Goal: Task Accomplishment & Management: Use online tool/utility

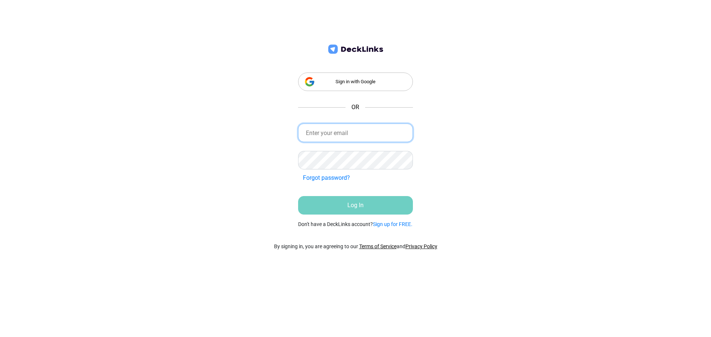
click at [408, 124] on input "email" at bounding box center [355, 133] width 115 height 19
type input "[EMAIL_ADDRESS][DOMAIN_NAME]"
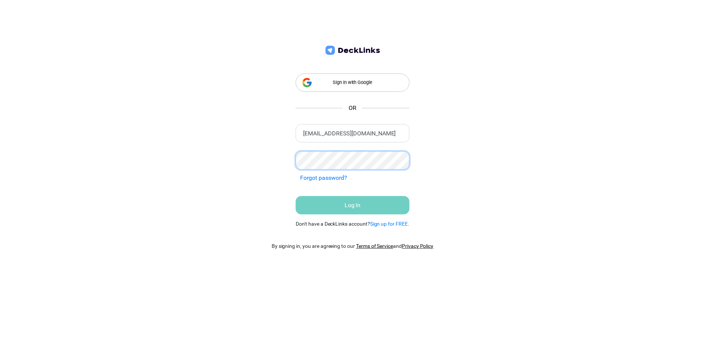
scroll to position [0, 0]
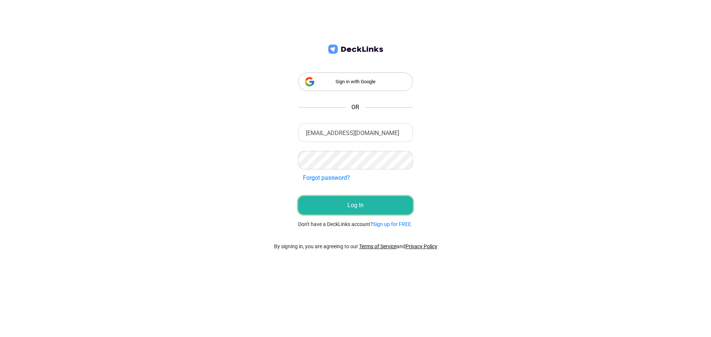
click at [378, 208] on button "Log In" at bounding box center [355, 205] width 115 height 19
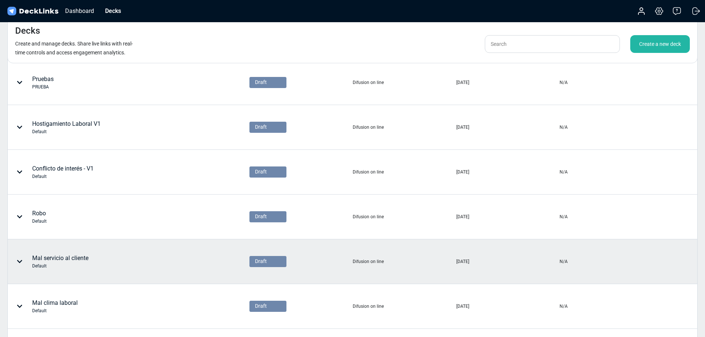
scroll to position [46, 0]
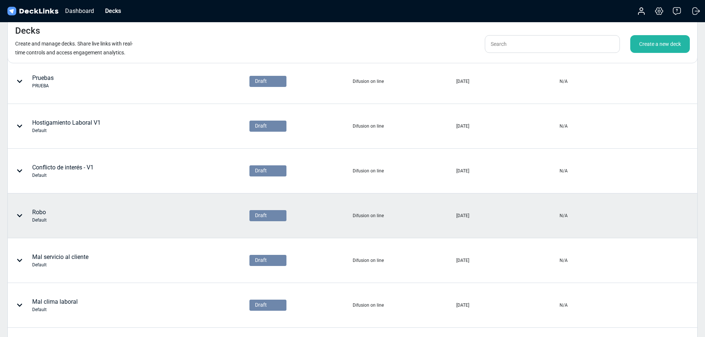
click at [48, 214] on div "Robo Default" at bounding box center [98, 216] width 181 height 22
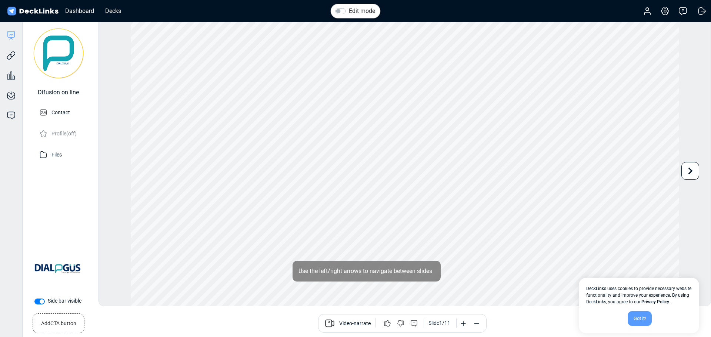
click at [636, 317] on div "Got it!" at bounding box center [640, 318] width 24 height 15
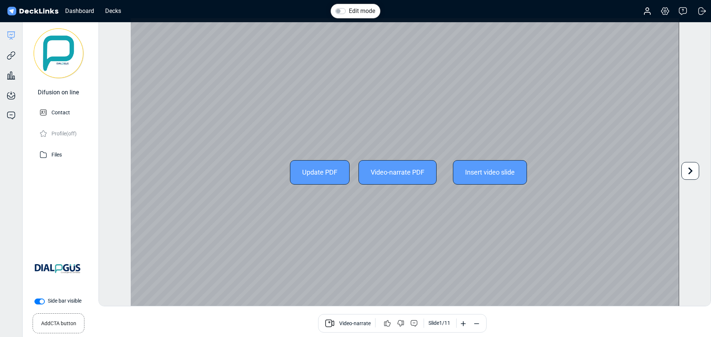
click at [397, 177] on div "Video-narrate PDF" at bounding box center [397, 172] width 78 height 24
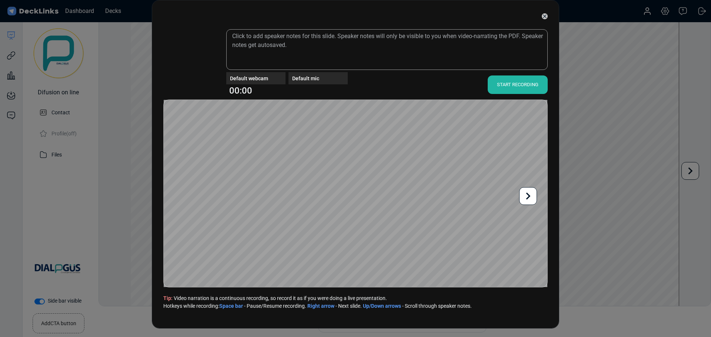
click at [488, 85] on div "START RECORDING" at bounding box center [518, 85] width 60 height 19
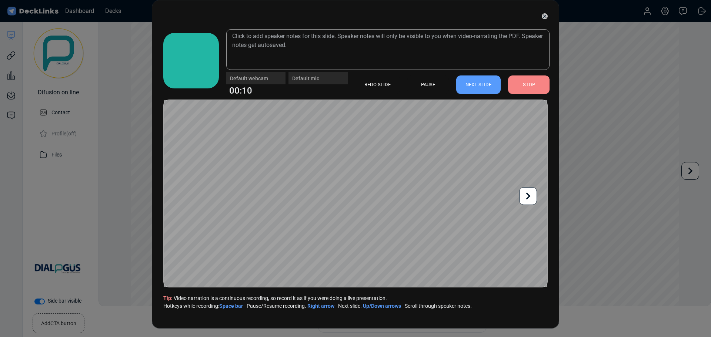
click at [519, 86] on div "STOP" at bounding box center [528, 85] width 41 height 19
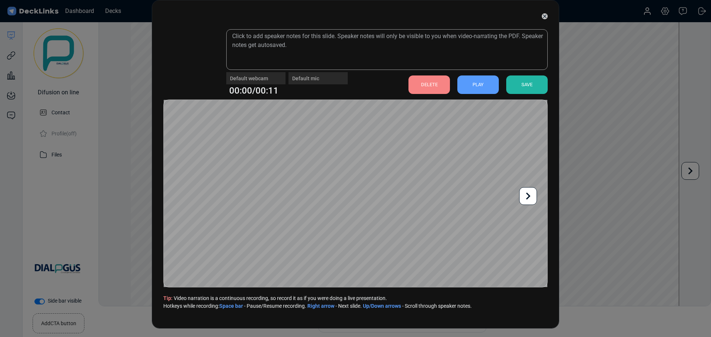
click at [527, 87] on div "SAVE" at bounding box center [526, 85] width 41 height 19
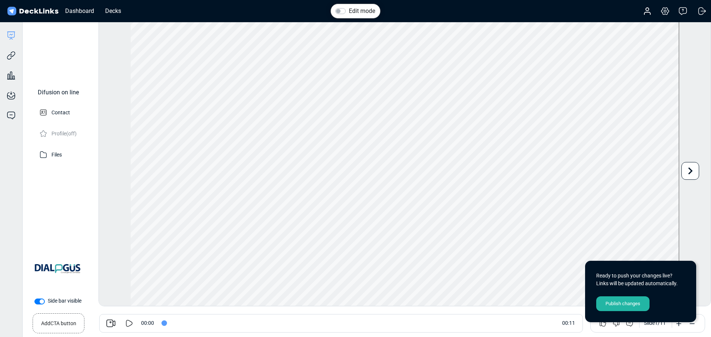
click at [133, 324] on icon at bounding box center [129, 323] width 9 height 9
type input "11"
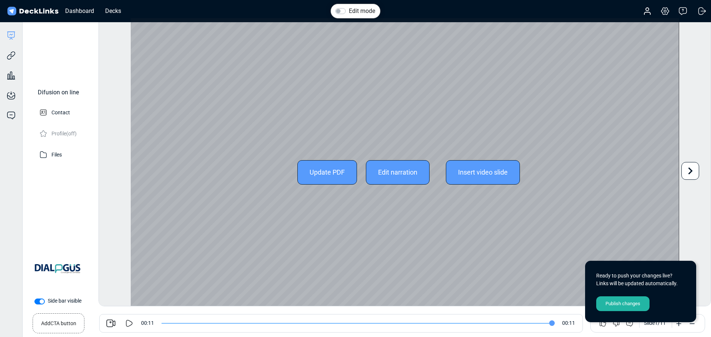
click at [388, 170] on div "Edit narration" at bounding box center [398, 172] width 64 height 24
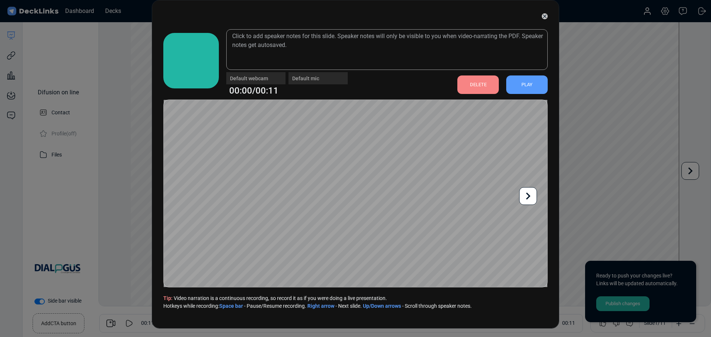
click at [461, 90] on div "DELETE" at bounding box center [477, 85] width 41 height 19
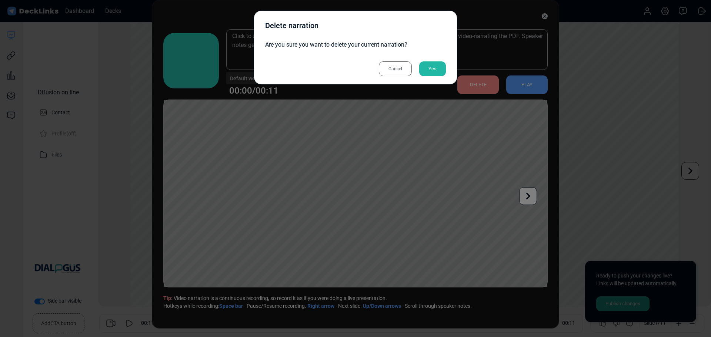
click at [429, 70] on div "Yes" at bounding box center [432, 68] width 27 height 15
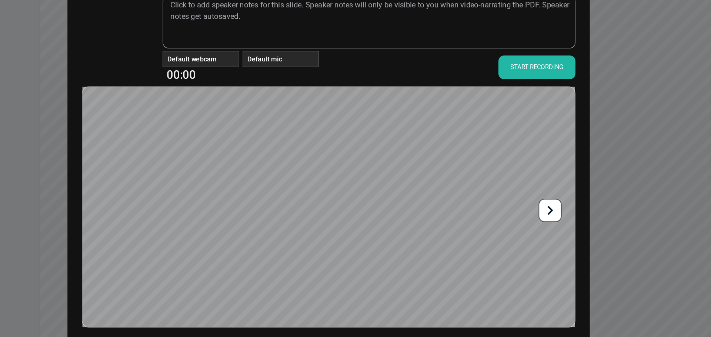
click at [508, 86] on div "START RECORDING" at bounding box center [518, 85] width 60 height 19
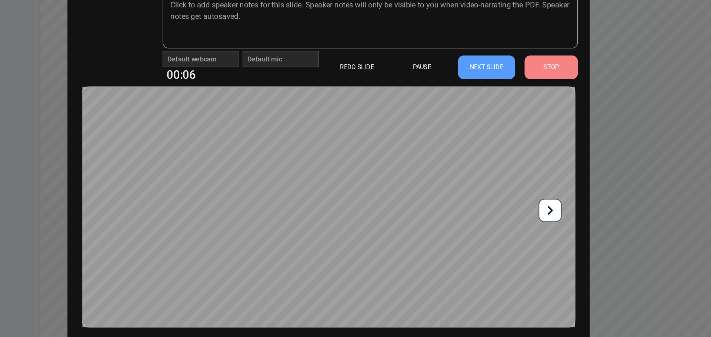
click at [508, 86] on div "STOP" at bounding box center [528, 85] width 41 height 19
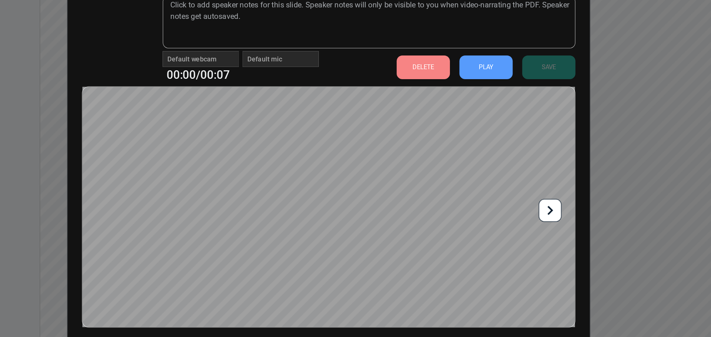
click at [424, 85] on div "DELETE" at bounding box center [428, 85] width 41 height 19
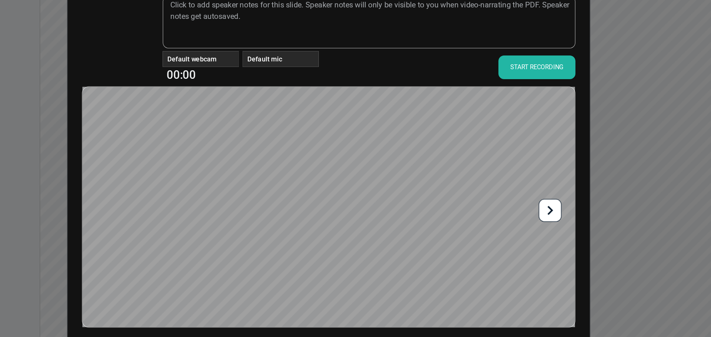
click at [511, 87] on div "START RECORDING" at bounding box center [518, 85] width 60 height 19
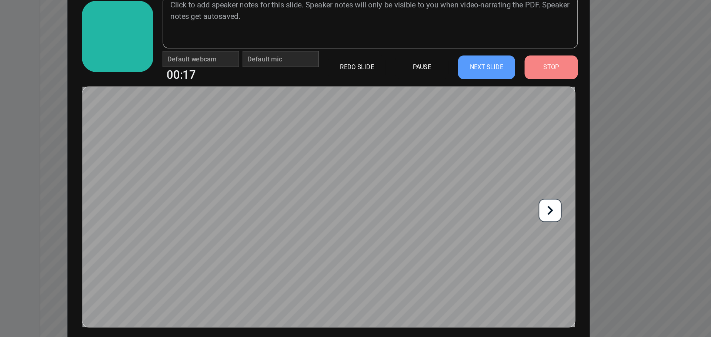
click at [529, 195] on icon at bounding box center [528, 196] width 4 height 7
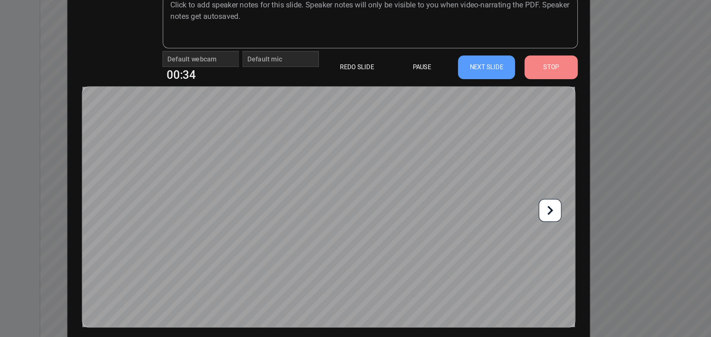
click at [526, 199] on icon at bounding box center [528, 196] width 14 height 14
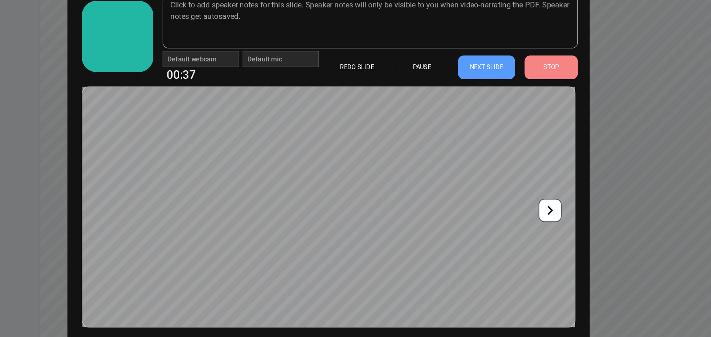
click at [526, 199] on icon at bounding box center [528, 196] width 14 height 14
click at [517, 87] on div "STOP" at bounding box center [528, 85] width 41 height 19
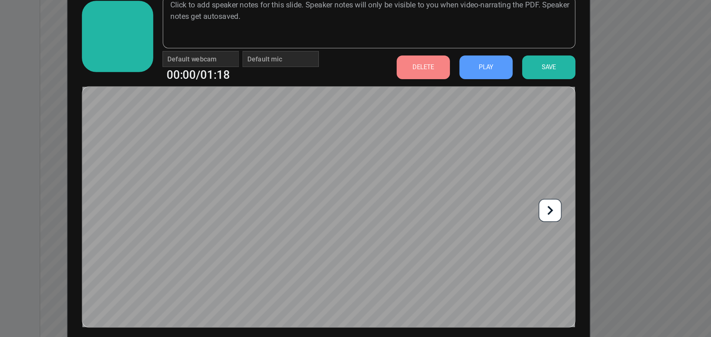
click at [534, 197] on icon at bounding box center [528, 196] width 14 height 14
click at [528, 86] on div "SAVE" at bounding box center [526, 85] width 41 height 19
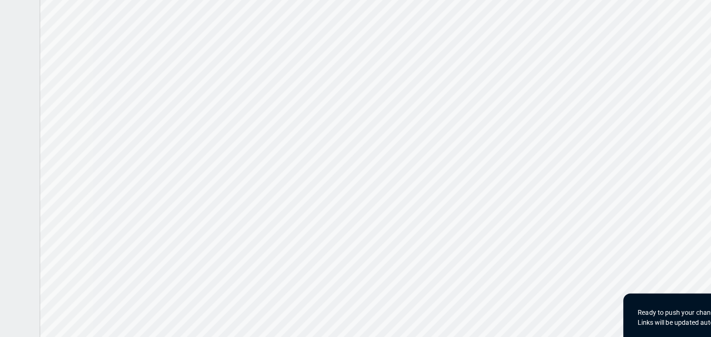
scroll to position [11, 0]
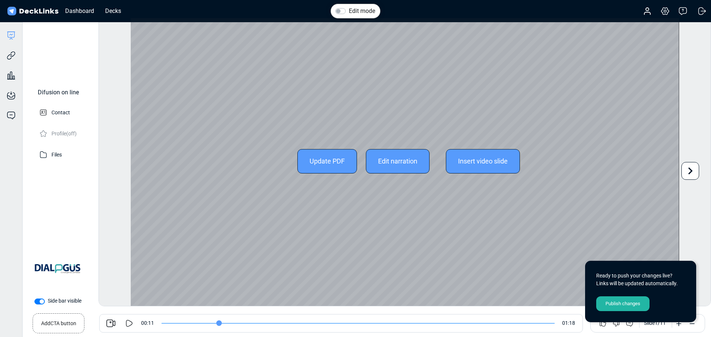
click at [381, 161] on div "Edit narration" at bounding box center [398, 161] width 64 height 24
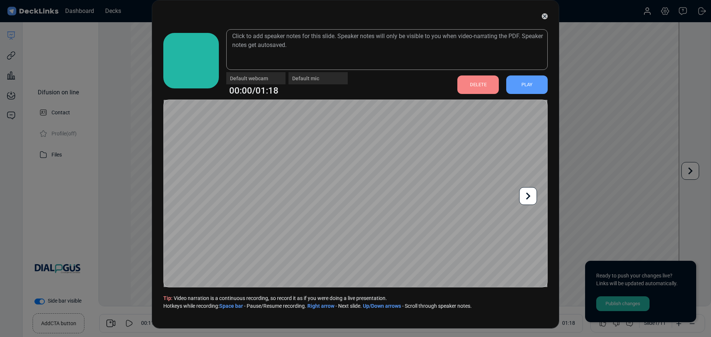
click at [474, 84] on div "DELETE" at bounding box center [477, 85] width 41 height 19
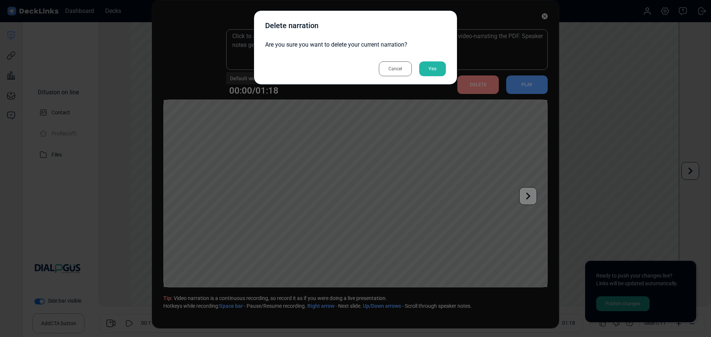
click at [436, 69] on div "Yes" at bounding box center [432, 68] width 27 height 15
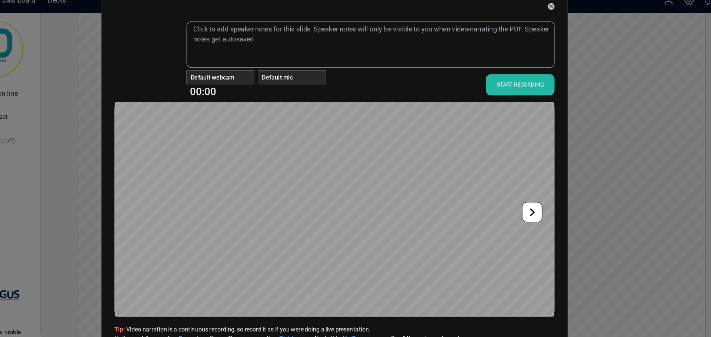
click at [499, 84] on div "START RECORDING" at bounding box center [518, 85] width 60 height 19
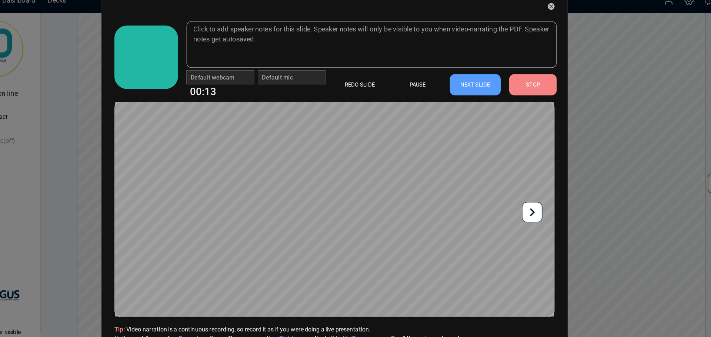
click at [530, 192] on icon at bounding box center [528, 196] width 14 height 14
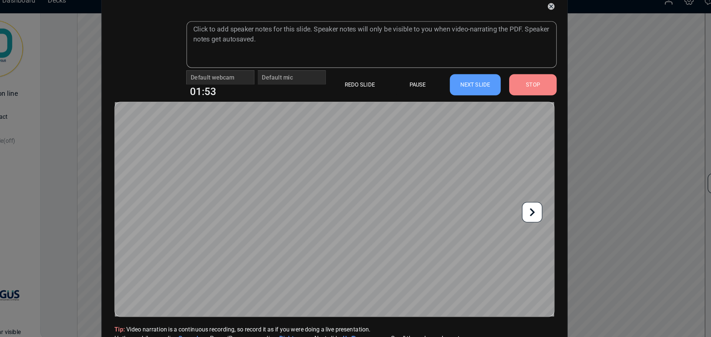
click at [526, 194] on icon at bounding box center [528, 196] width 14 height 14
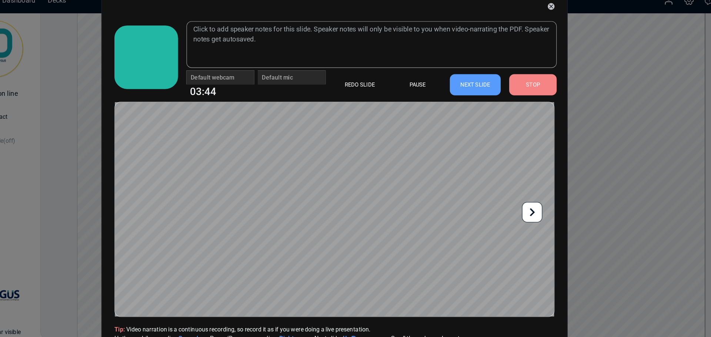
click at [526, 194] on icon at bounding box center [528, 196] width 14 height 14
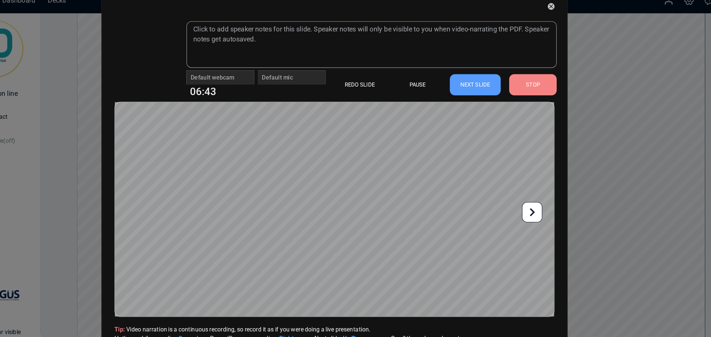
click at [526, 194] on icon at bounding box center [528, 196] width 14 height 14
click at [529, 86] on div "STOP" at bounding box center [528, 85] width 41 height 19
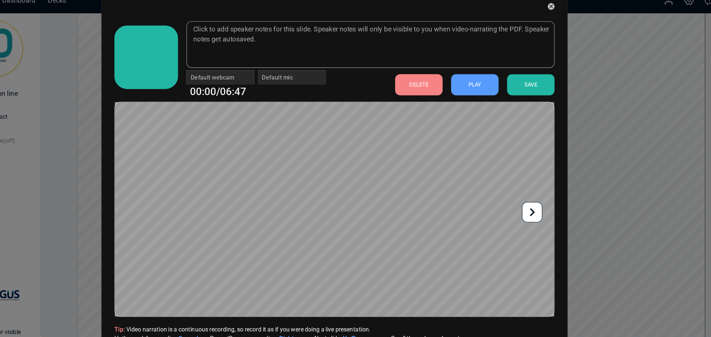
click at [684, 254] on div "Default webcam Default mic 00:00/06:47 DELETE PLAY SAVE Tip: Video narration is…" at bounding box center [355, 168] width 711 height 337
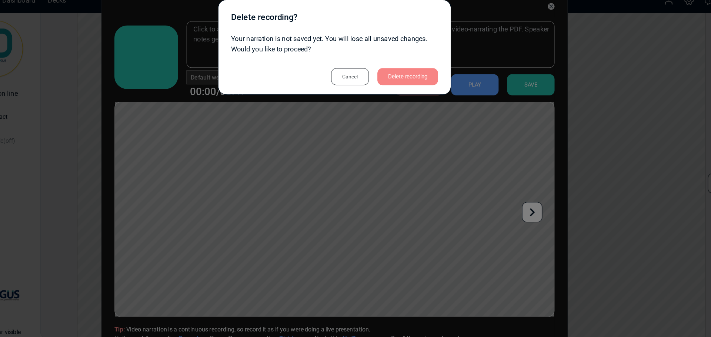
click at [369, 81] on div "Cancel" at bounding box center [368, 77] width 33 height 15
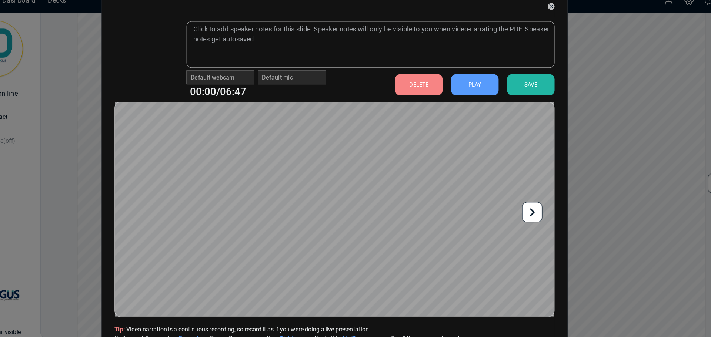
click at [527, 90] on div "SAVE" at bounding box center [526, 85] width 41 height 19
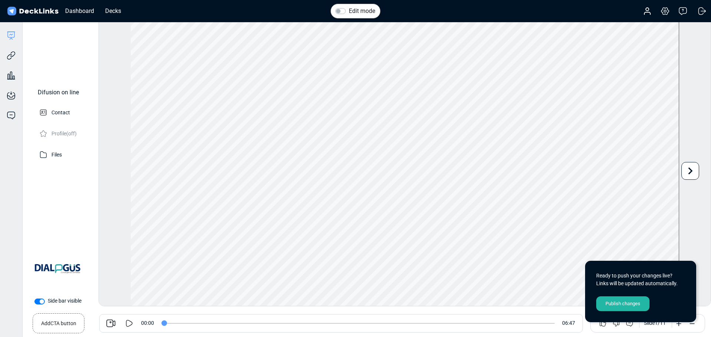
drag, startPoint x: 172, startPoint y: 322, endPoint x: 142, endPoint y: 319, distance: 30.1
click at [161, 323] on input "range" at bounding box center [357, 323] width 393 height 1
click at [129, 324] on icon at bounding box center [129, 323] width 9 height 9
drag, startPoint x: 177, startPoint y: 321, endPoint x: 167, endPoint y: 322, distance: 9.7
click at [167, 323] on input "range" at bounding box center [357, 323] width 393 height 1
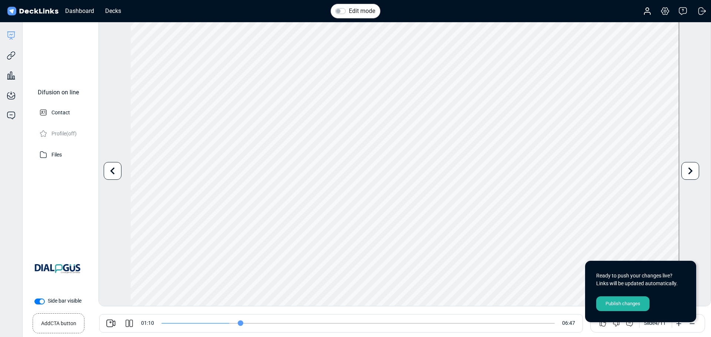
drag, startPoint x: 181, startPoint y: 321, endPoint x: 241, endPoint y: 324, distance: 59.7
click at [241, 324] on input "range" at bounding box center [357, 323] width 393 height 1
drag, startPoint x: 247, startPoint y: 319, endPoint x: 253, endPoint y: 319, distance: 5.2
click at [253, 319] on span at bounding box center [357, 323] width 393 height 19
drag, startPoint x: 249, startPoint y: 322, endPoint x: 319, endPoint y: 320, distance: 70.0
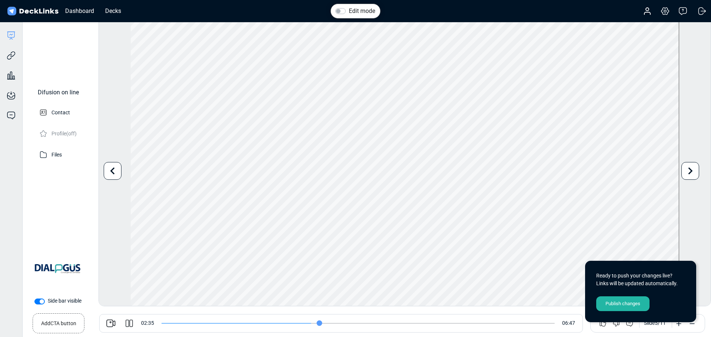
click at [319, 323] on input "range" at bounding box center [357, 323] width 393 height 1
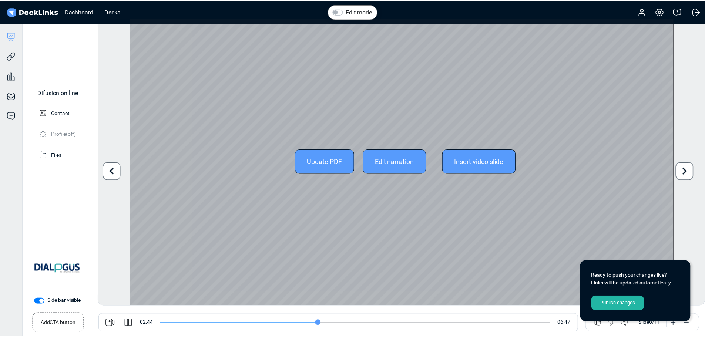
scroll to position [0, 0]
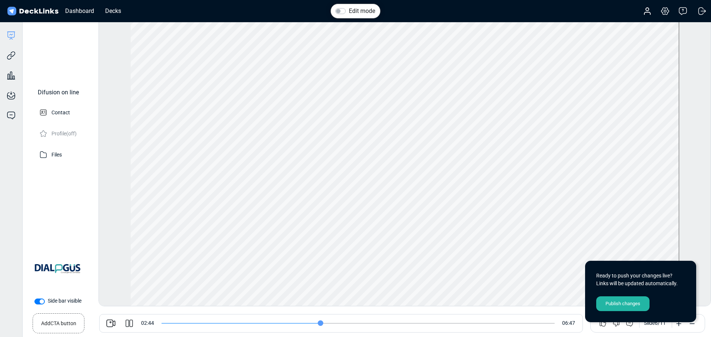
type input "164"
click at [114, 9] on div "Decks" at bounding box center [112, 10] width 23 height 9
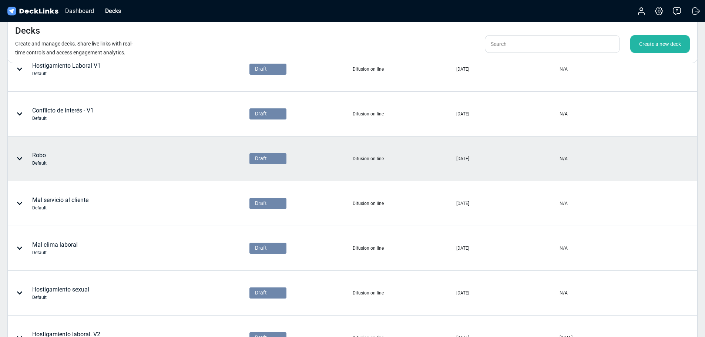
scroll to position [87, 0]
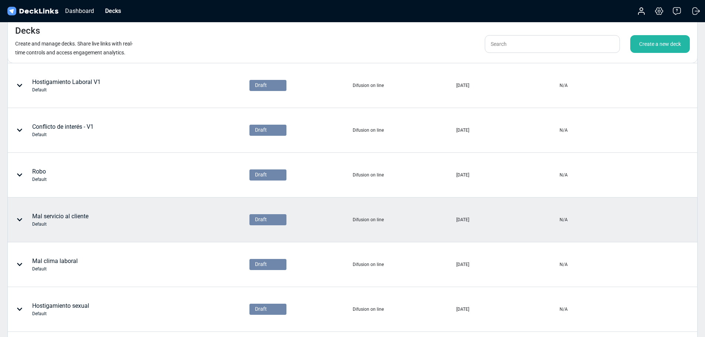
click at [490, 211] on div "[DATE]" at bounding box center [508, 220] width 103 height 44
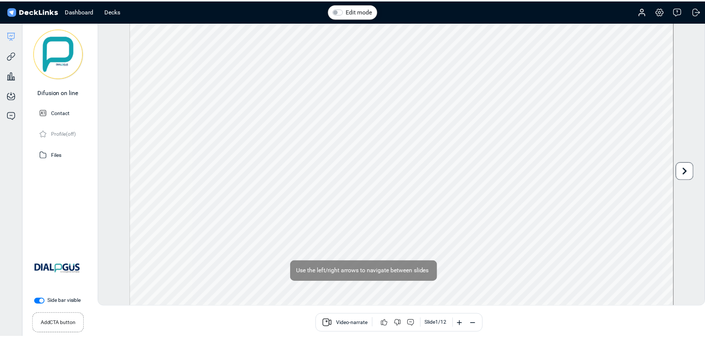
scroll to position [9, 0]
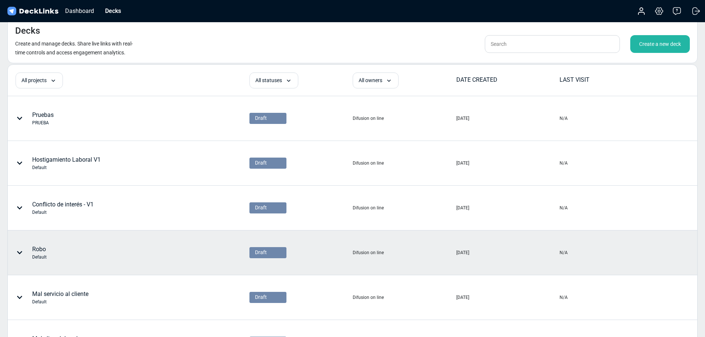
click at [138, 253] on div "Robo Default" at bounding box center [98, 253] width 181 height 22
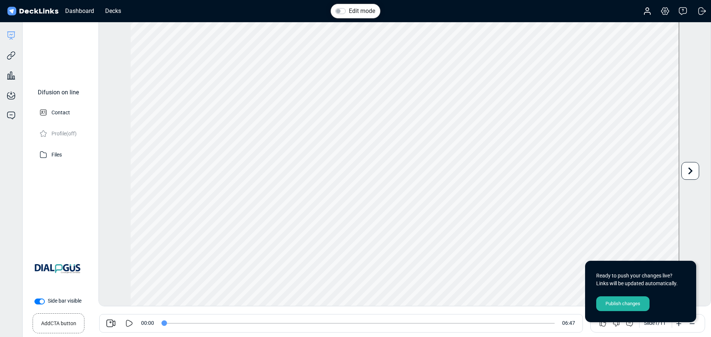
click at [691, 231] on div "Edit mode Play Video Play Current Time 0:00:00 / Duration Time -:-:- Loaded: 0%…" at bounding box center [404, 162] width 612 height 289
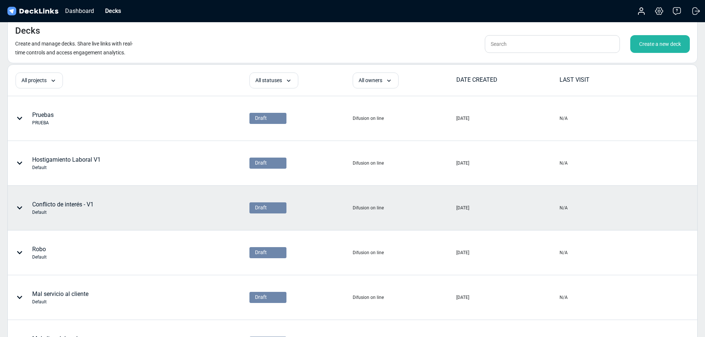
scroll to position [44, 0]
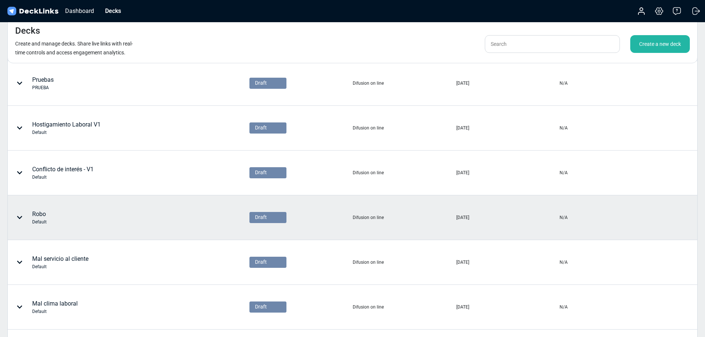
click at [21, 216] on icon at bounding box center [20, 218] width 6 height 6
